Goal: Navigation & Orientation: Find specific page/section

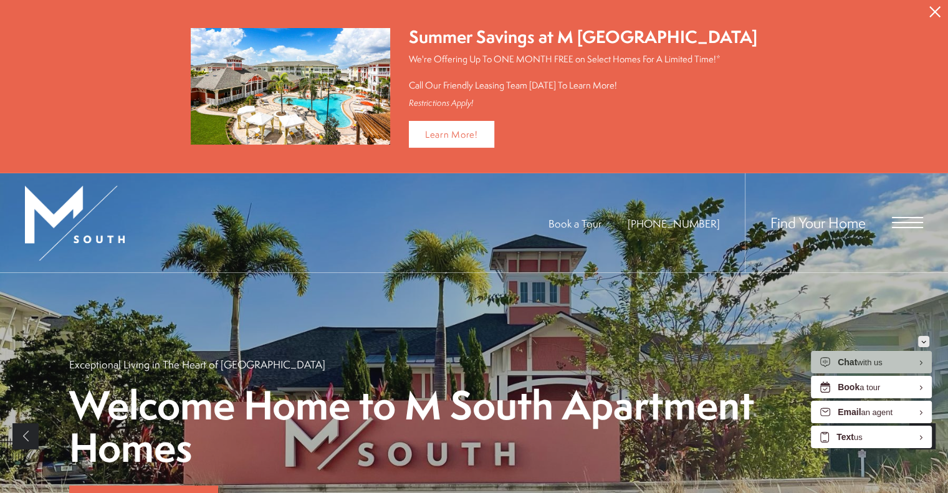
click at [922, 337] on div "Minimize" at bounding box center [923, 341] width 5 height 11
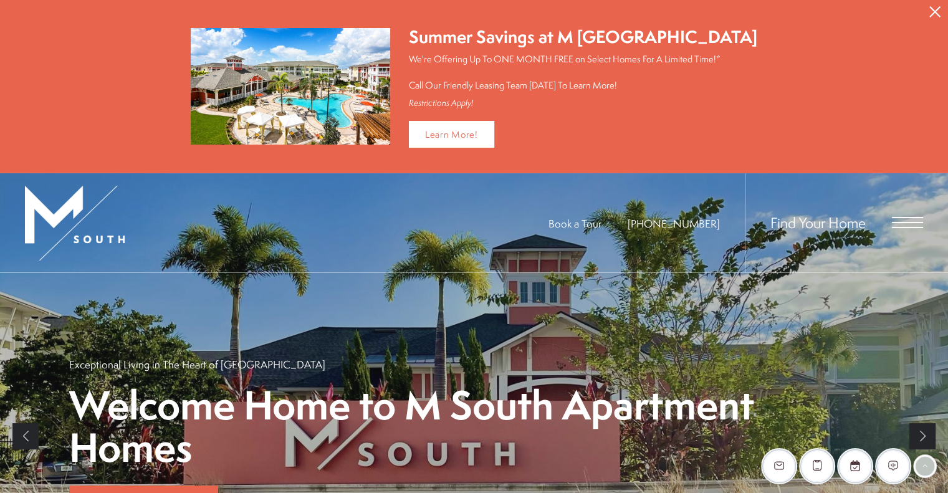
click at [934, 9] on icon "Close Alert" at bounding box center [934, 11] width 11 height 11
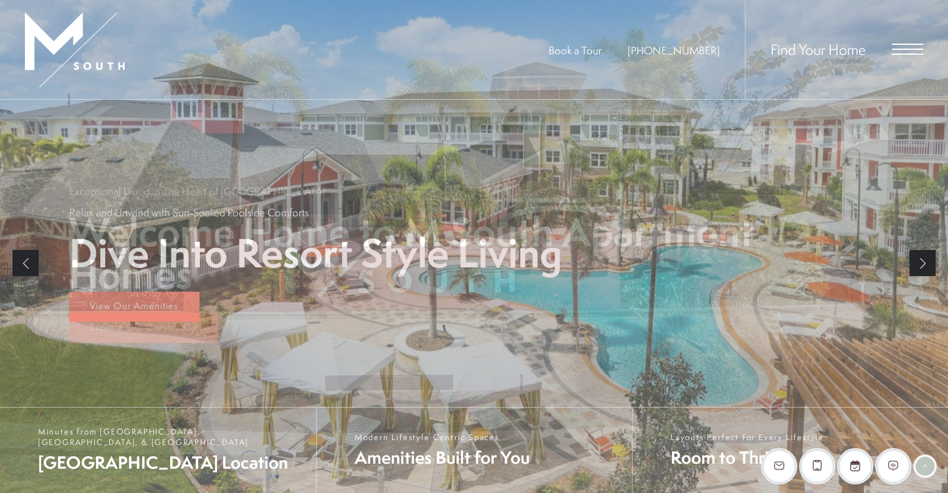
click at [913, 44] on span "Open Menu" at bounding box center [906, 44] width 31 height 1
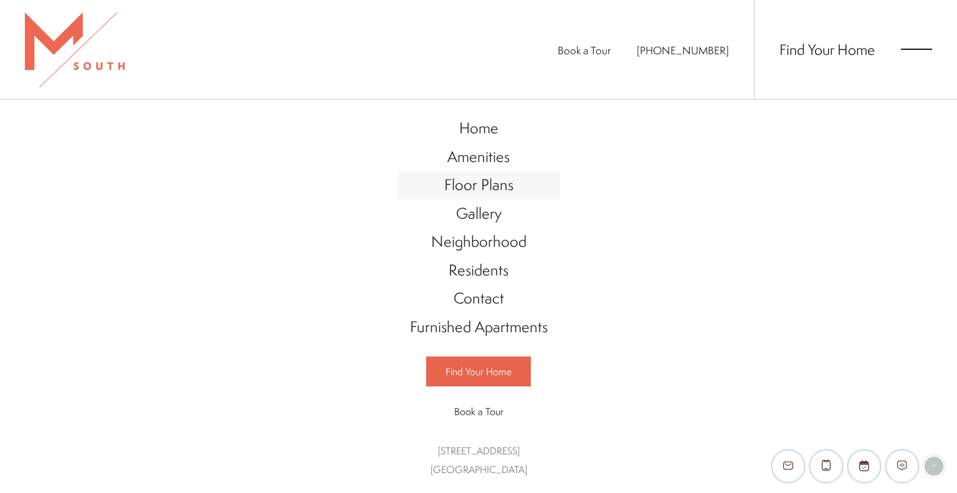
click at [487, 195] on span "Floor Plans" at bounding box center [478, 184] width 69 height 21
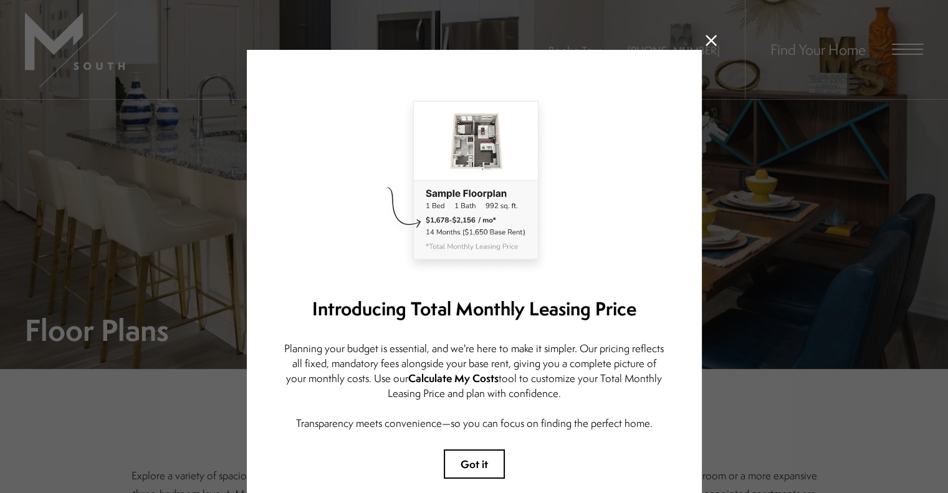
click at [706, 37] on icon at bounding box center [710, 40] width 11 height 11
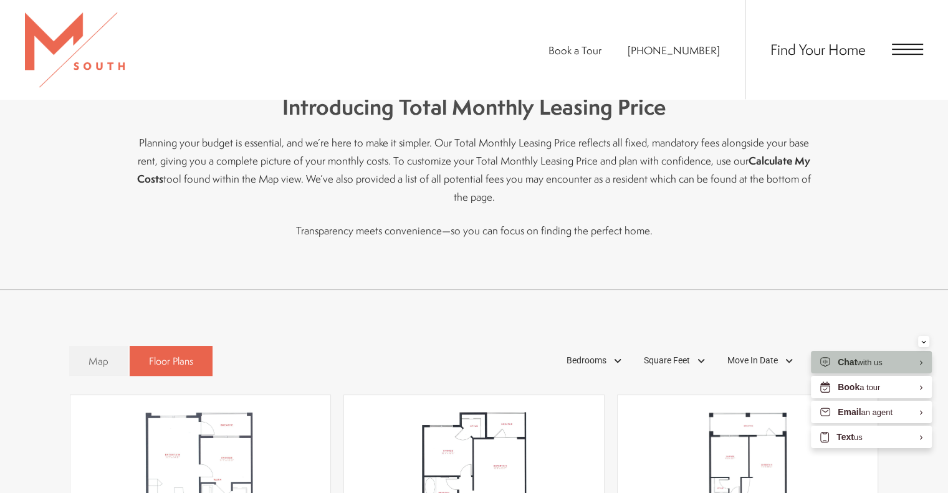
scroll to position [561, 0]
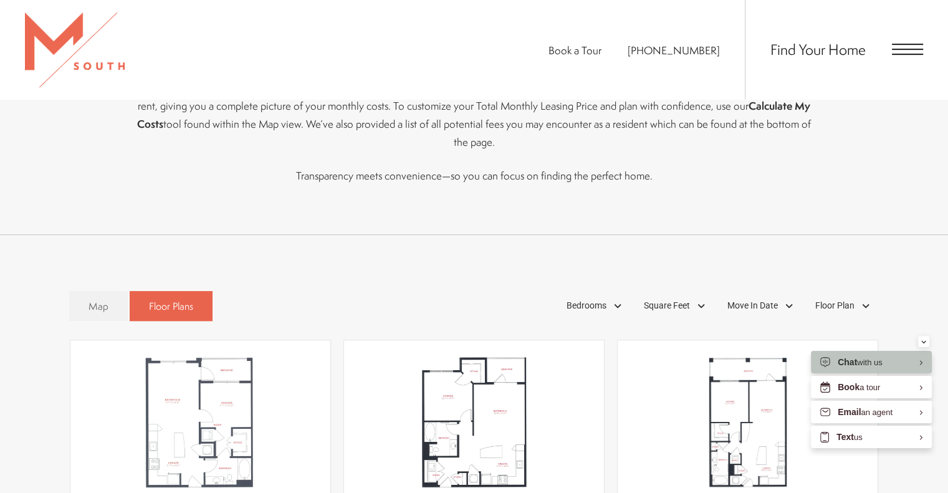
click at [909, 47] on span "Open Menu" at bounding box center [906, 49] width 31 height 11
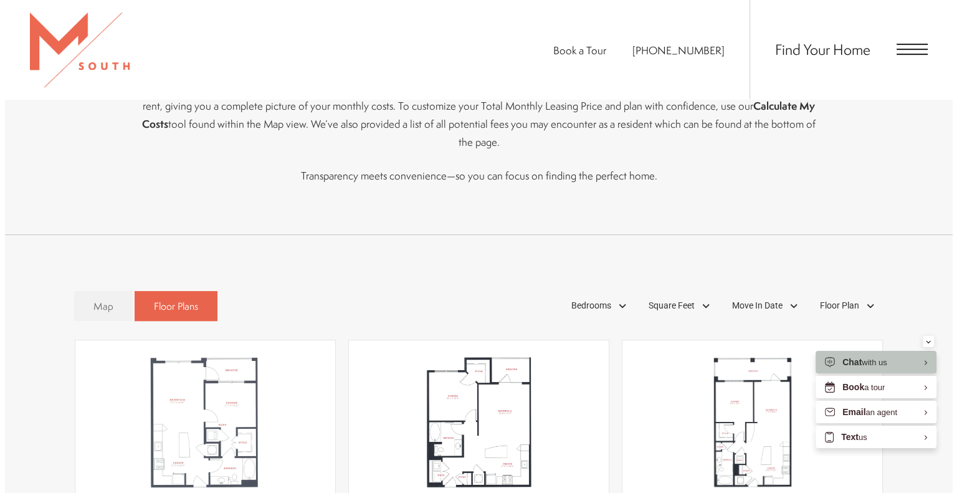
scroll to position [0, 0]
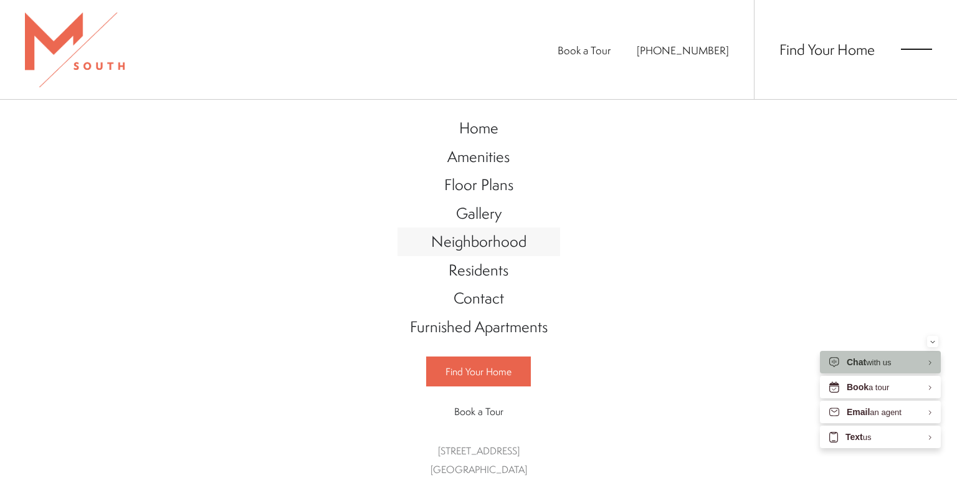
click at [508, 251] on span "Neighborhood" at bounding box center [478, 241] width 95 height 21
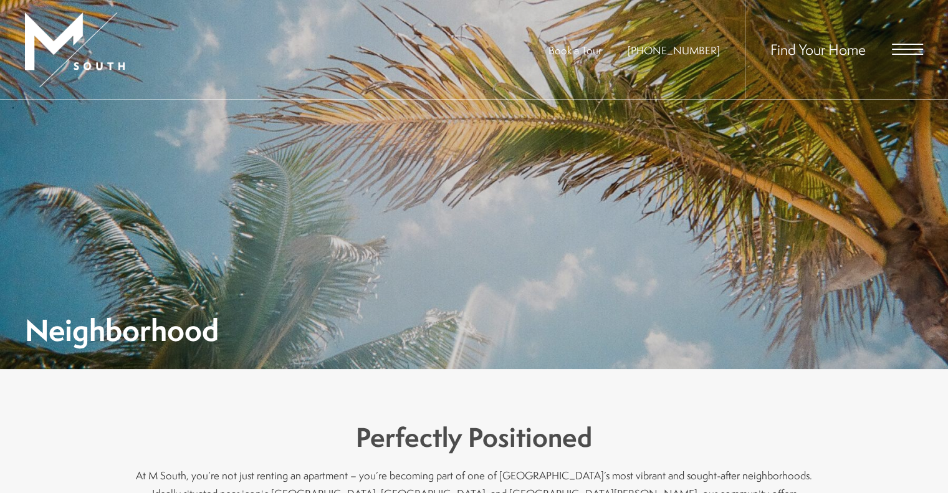
click at [920, 42] on div "Find Your Home" at bounding box center [833, 49] width 178 height 99
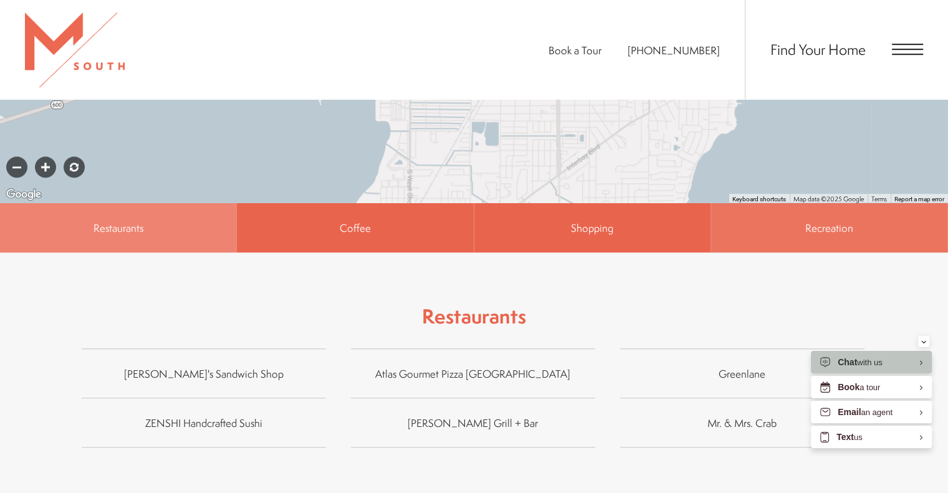
scroll to position [872, 0]
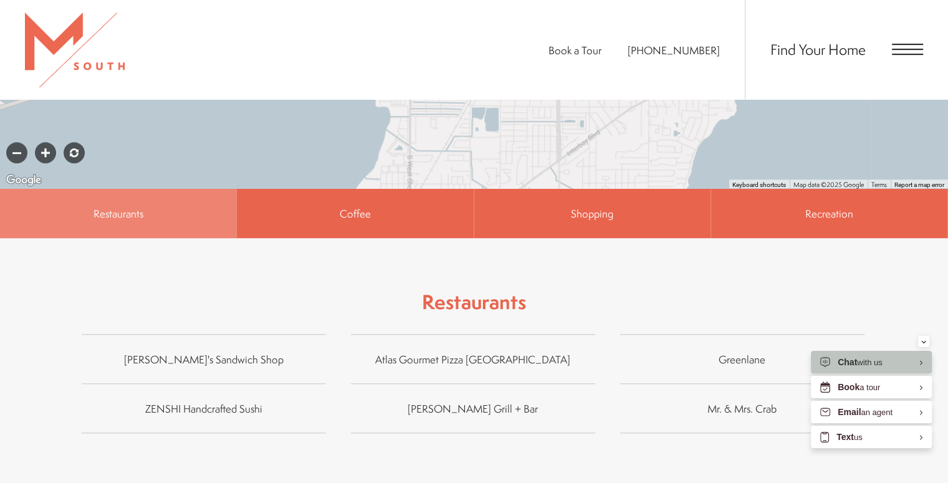
click at [911, 49] on span "Open Menu" at bounding box center [906, 49] width 31 height 1
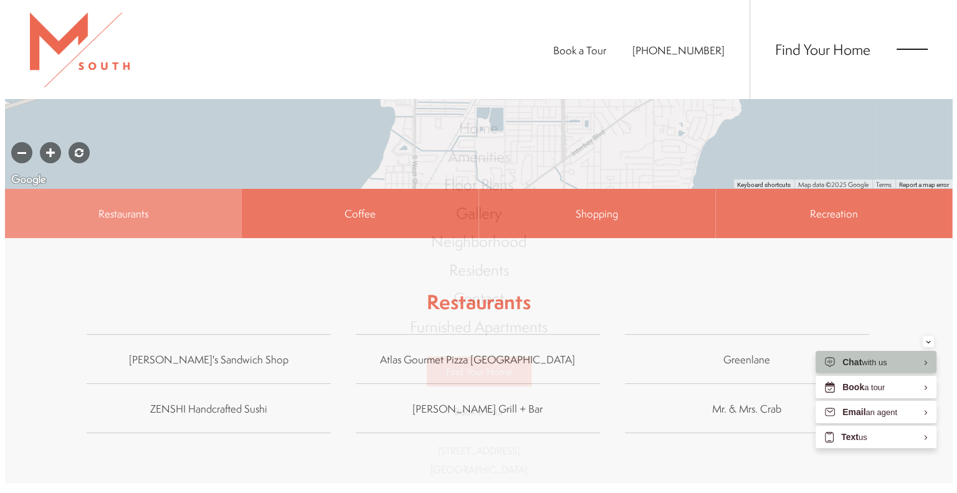
scroll to position [0, 0]
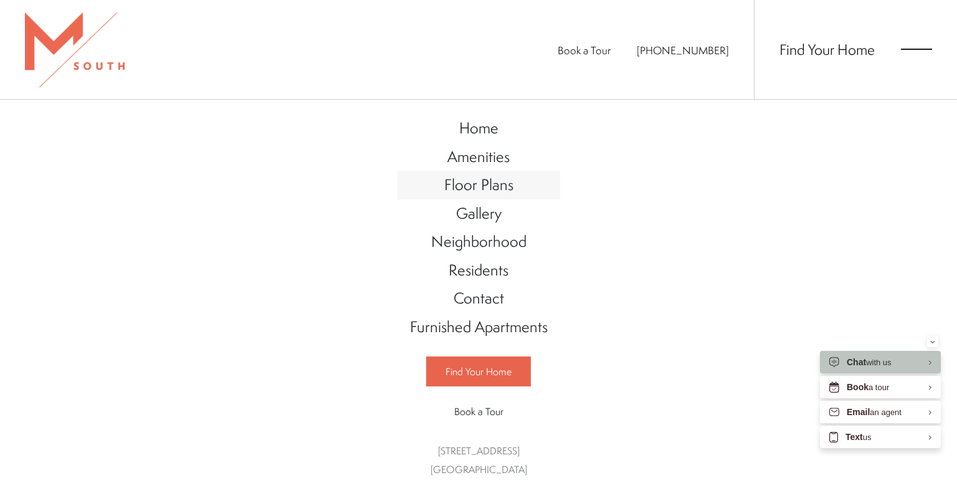
click at [504, 196] on link "Floor Plans" at bounding box center [478, 185] width 163 height 29
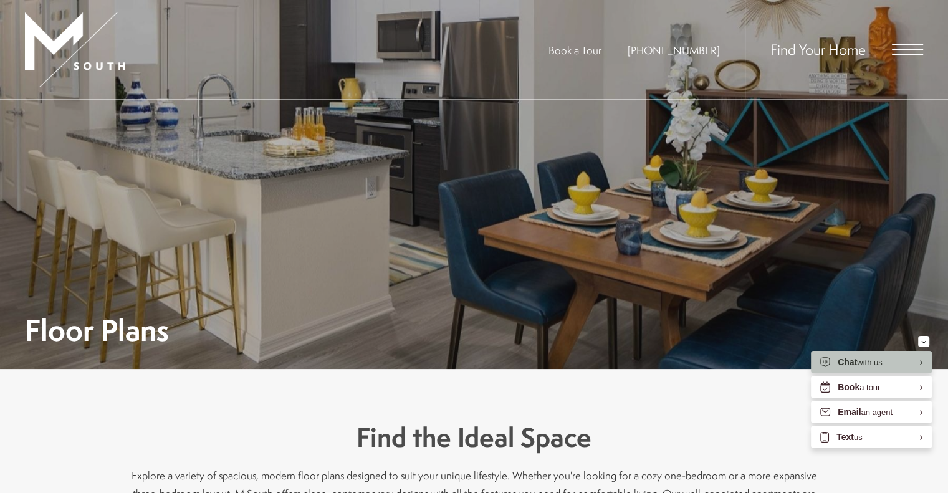
click at [913, 50] on span "Open Menu" at bounding box center [906, 49] width 31 height 11
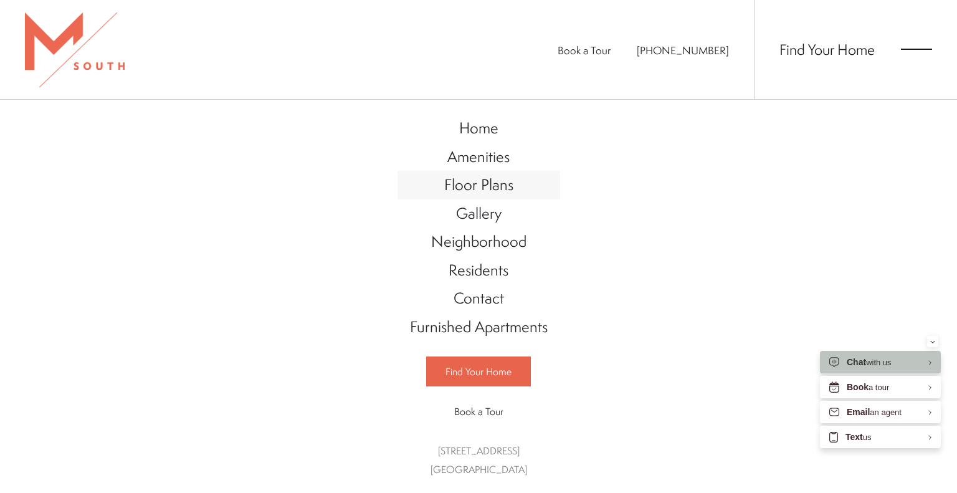
click at [507, 199] on link "Floor Plans" at bounding box center [478, 185] width 163 height 29
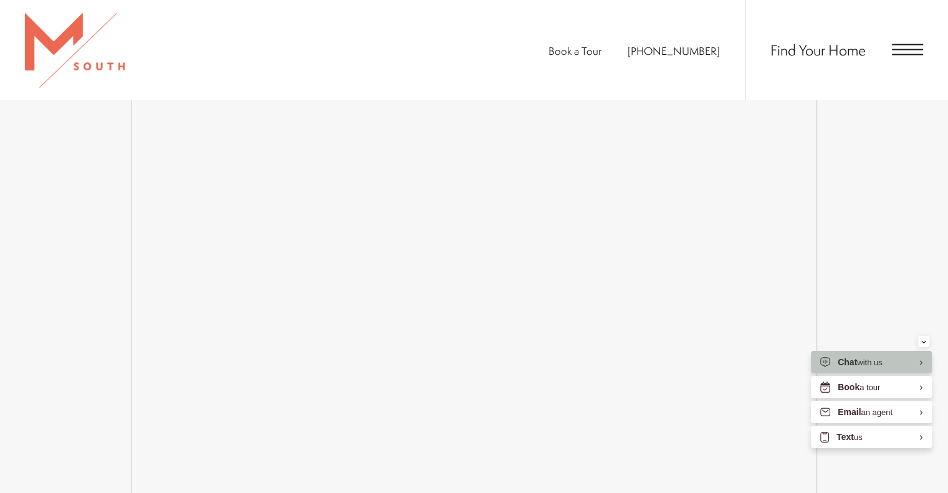
scroll to position [2305, 0]
click at [907, 51] on span "Open Menu" at bounding box center [906, 49] width 31 height 11
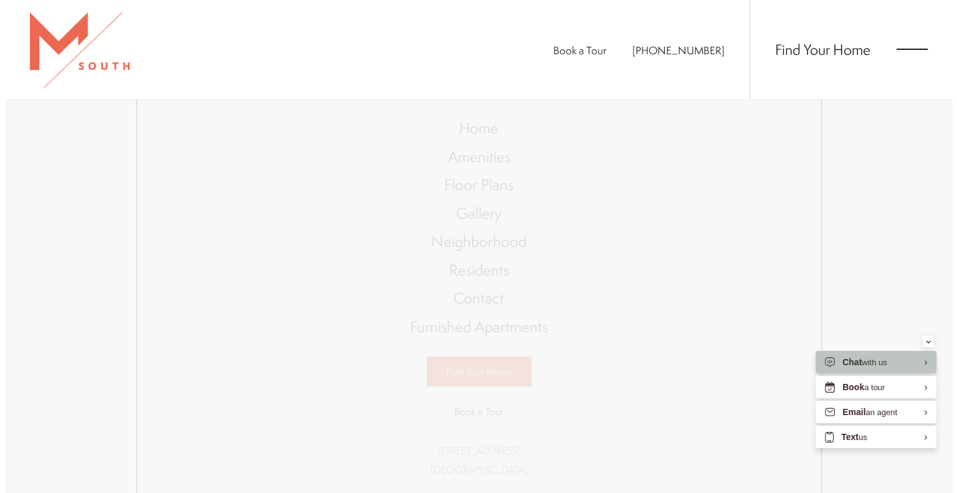
scroll to position [0, 0]
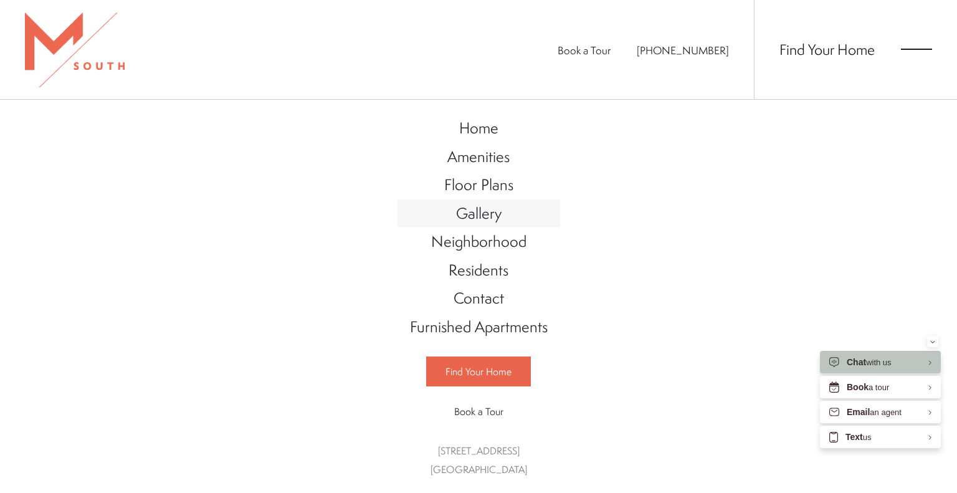
click at [494, 214] on link "Gallery" at bounding box center [478, 213] width 163 height 29
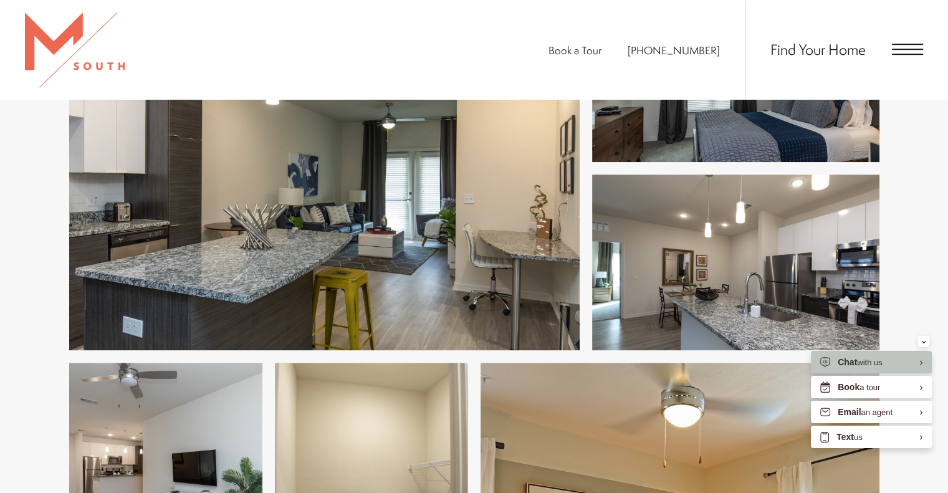
scroll to position [748, 0]
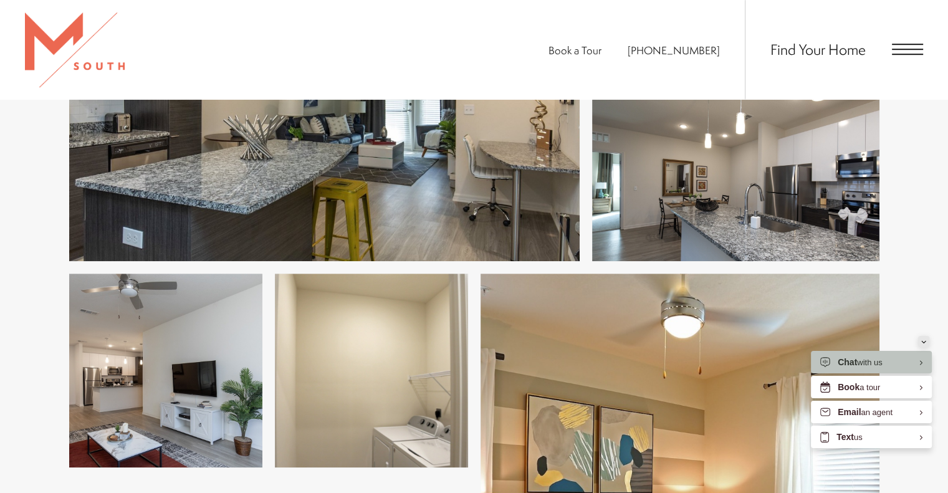
click at [926, 341] on button "Minimize" at bounding box center [923, 341] width 11 height 11
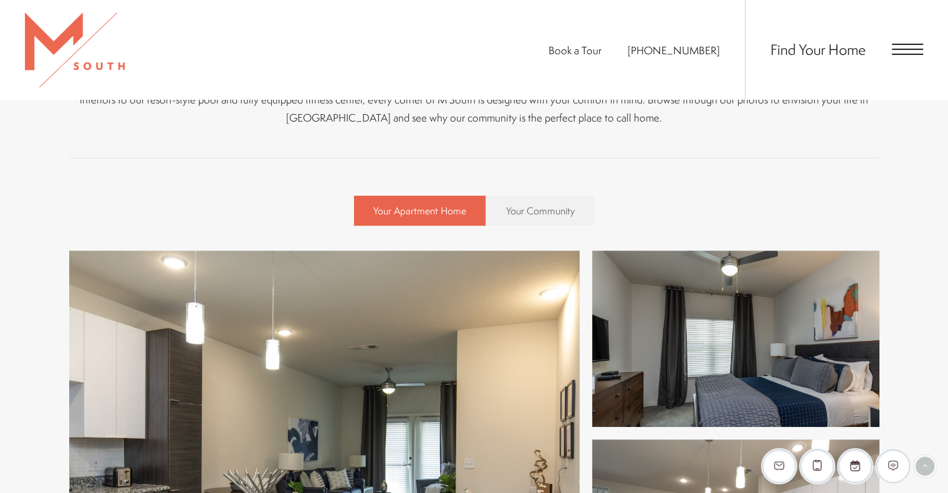
scroll to position [348, 0]
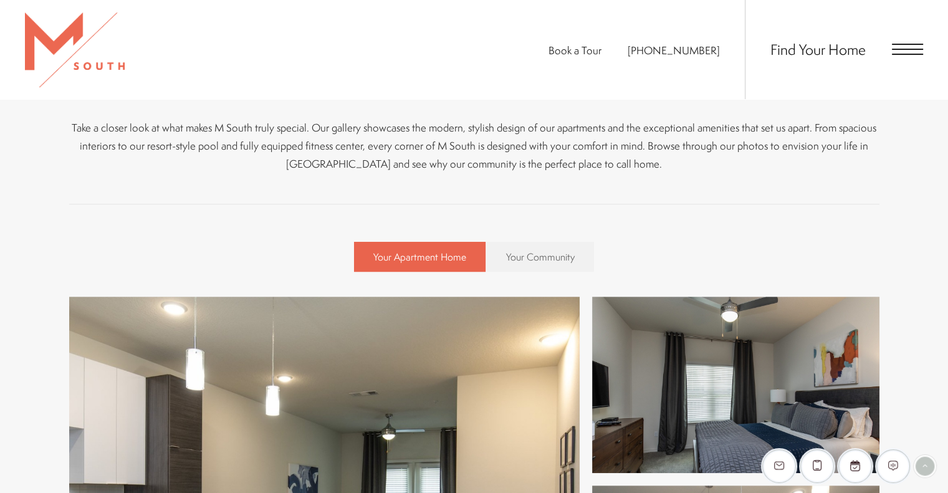
click at [919, 49] on span "Open Menu" at bounding box center [906, 49] width 31 height 1
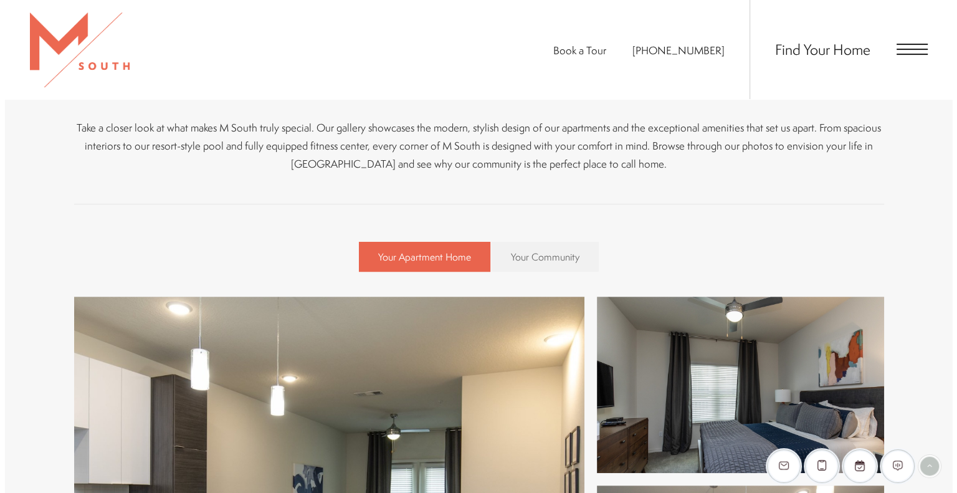
scroll to position [0, 0]
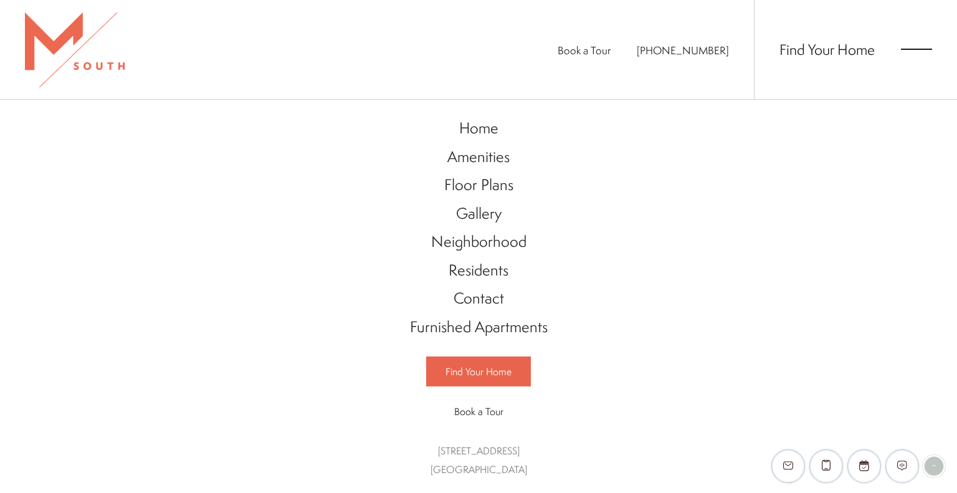
click at [919, 49] on span "Open Menu" at bounding box center [916, 49] width 31 height 1
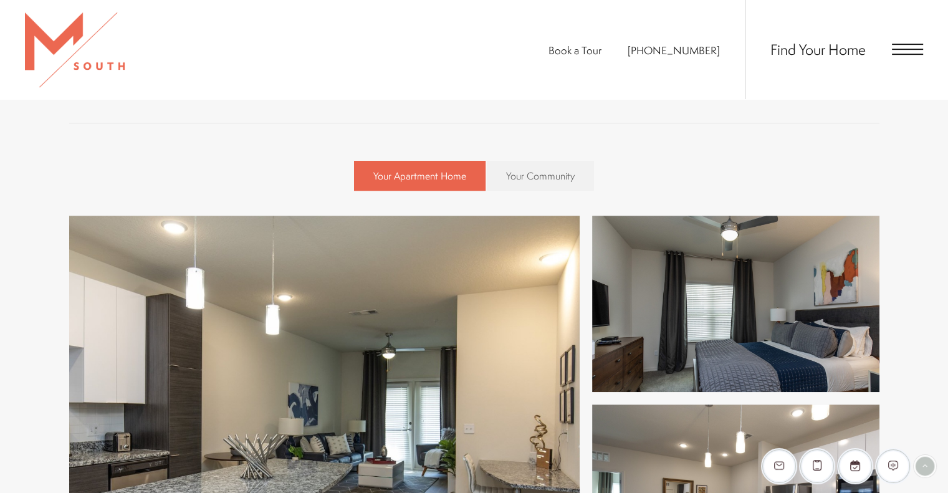
scroll to position [348, 0]
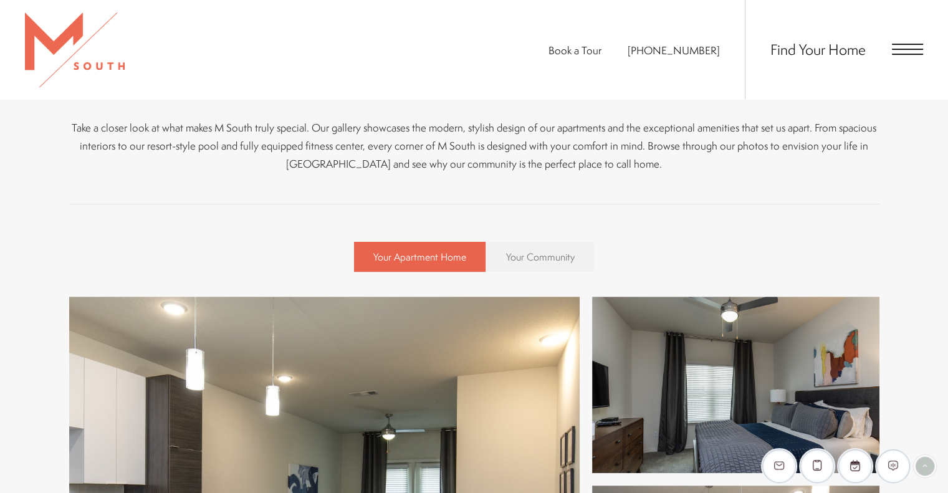
click at [528, 250] on span "Your Community" at bounding box center [540, 257] width 69 height 14
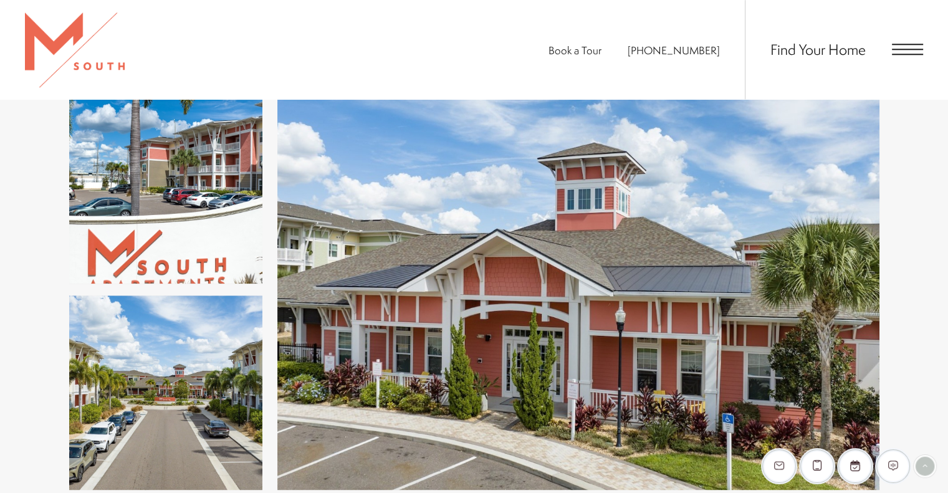
scroll to position [1344, 0]
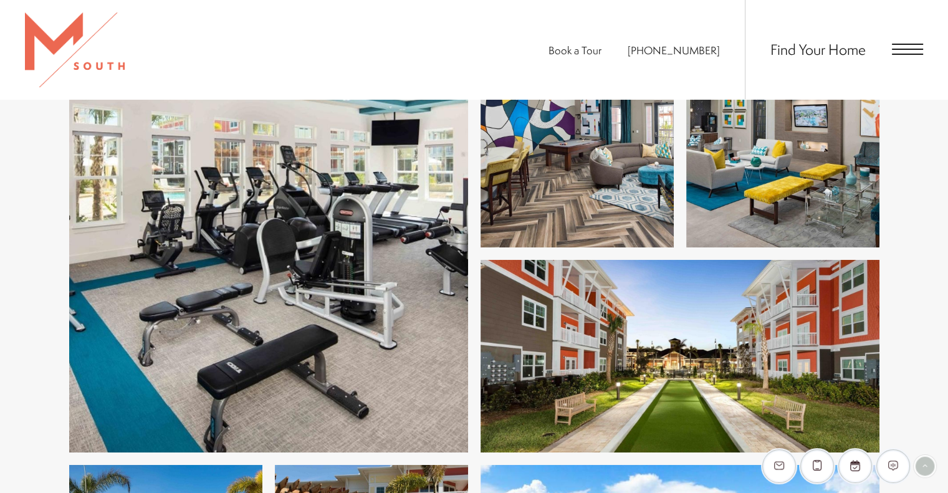
scroll to position [4584, 0]
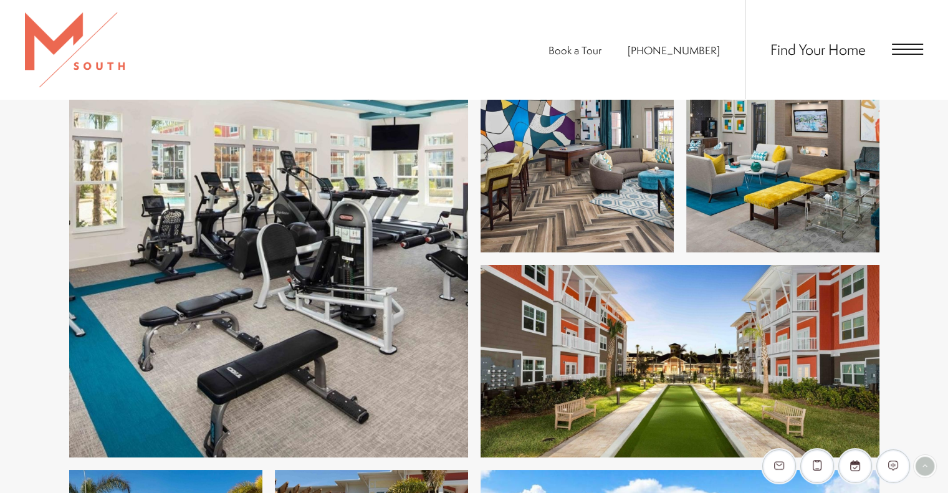
click at [893, 49] on span "Open Menu" at bounding box center [906, 49] width 31 height 1
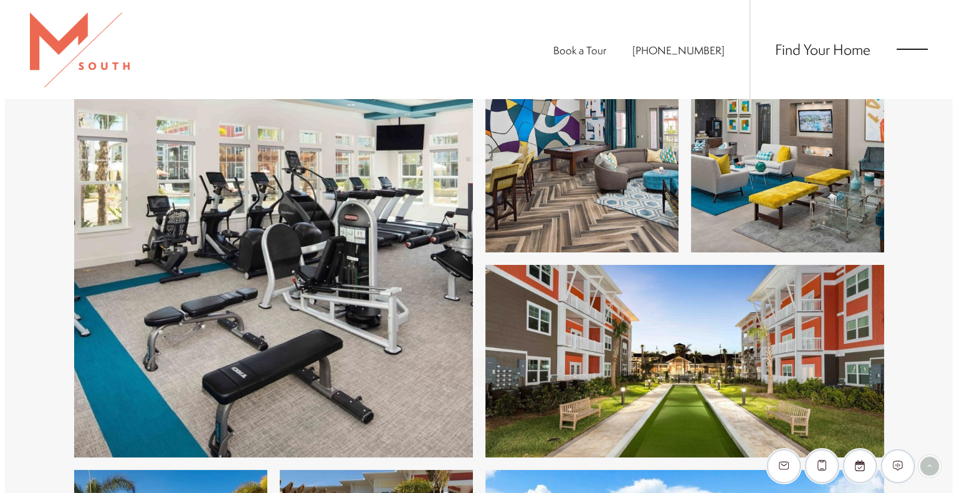
scroll to position [0, 0]
